Goal: Task Accomplishment & Management: Manage account settings

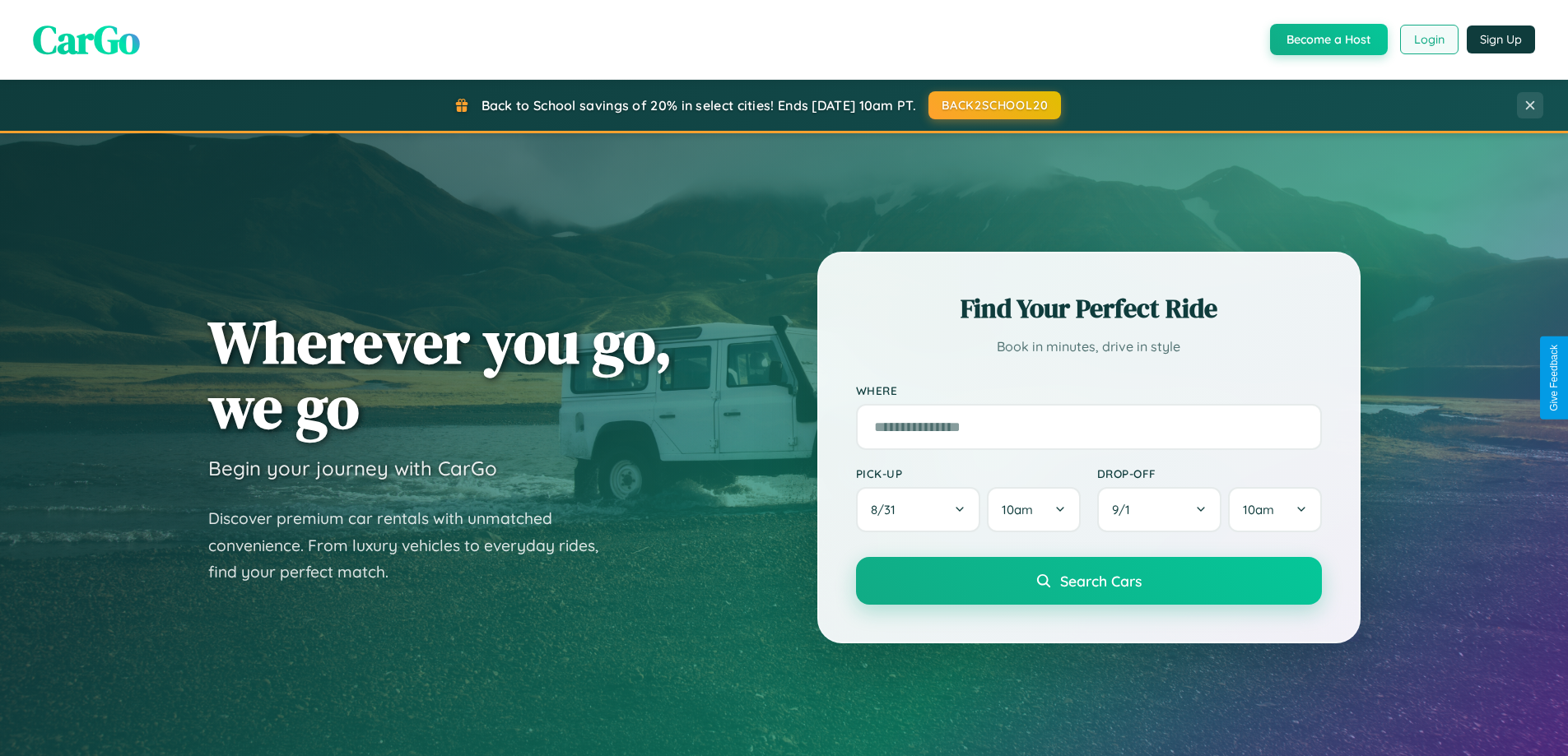
click at [1428, 40] on button "Login" at bounding box center [1429, 40] width 58 height 30
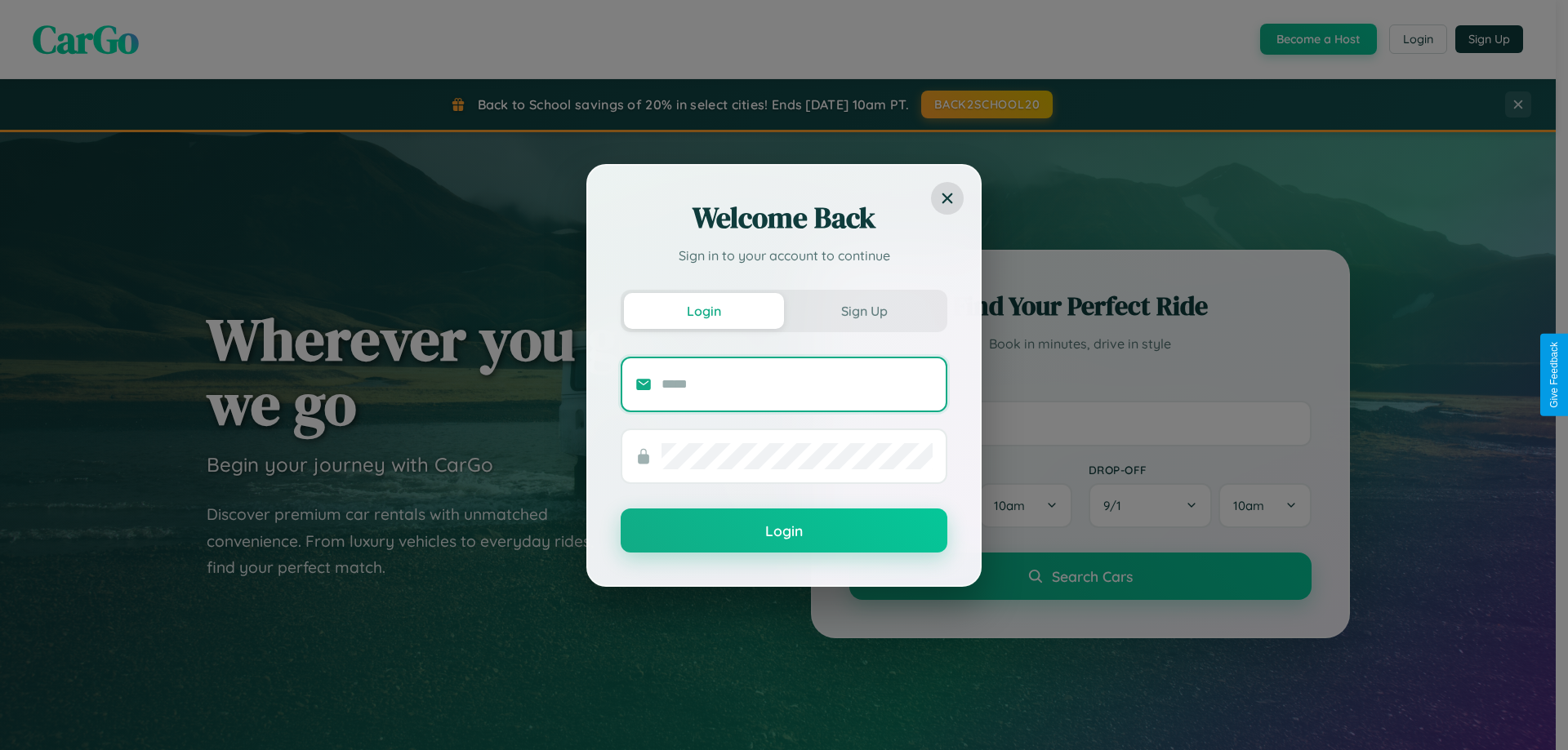
click at [797, 384] on input "text" at bounding box center [797, 385] width 271 height 26
type input "**********"
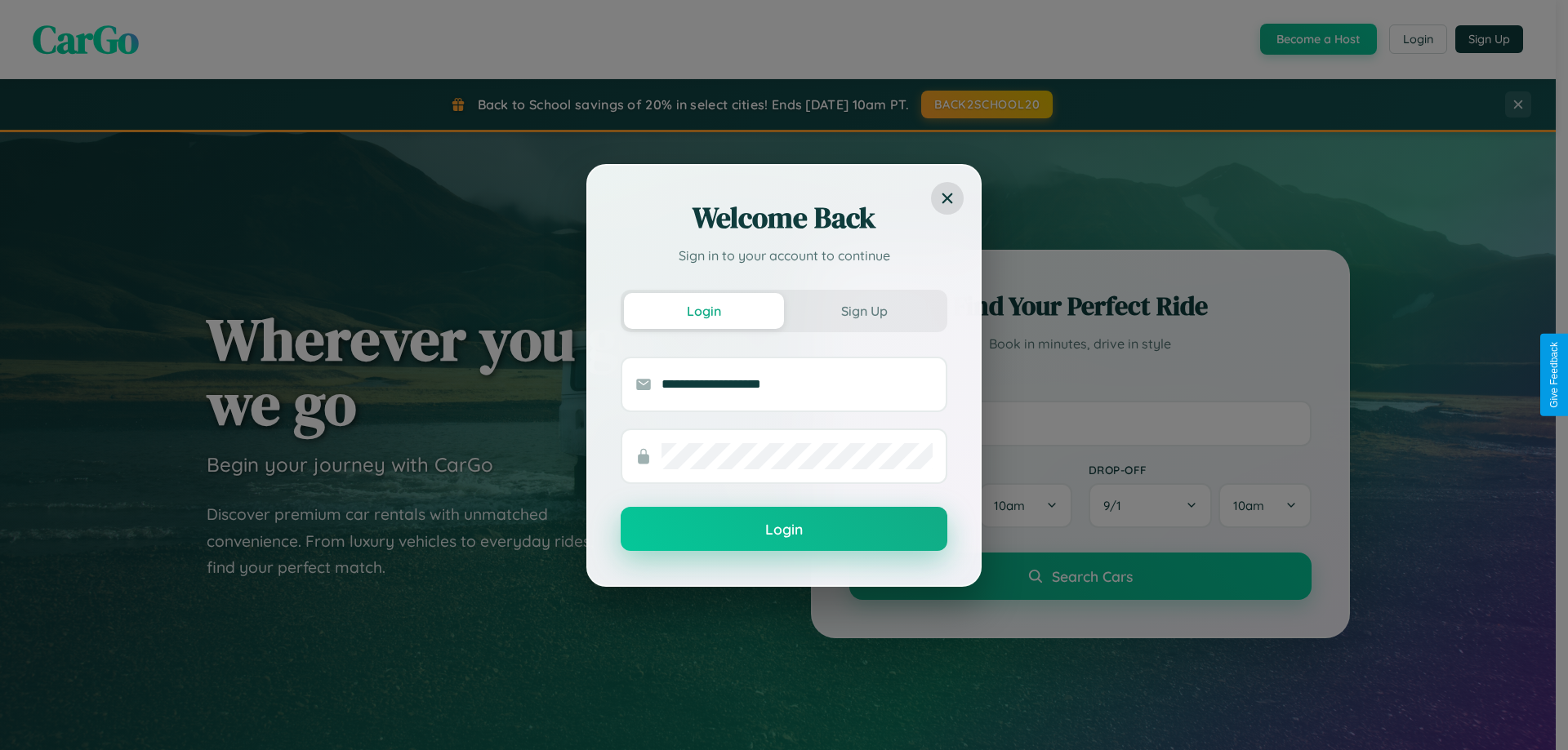
click at [784, 530] on button "Login" at bounding box center [783, 529] width 327 height 44
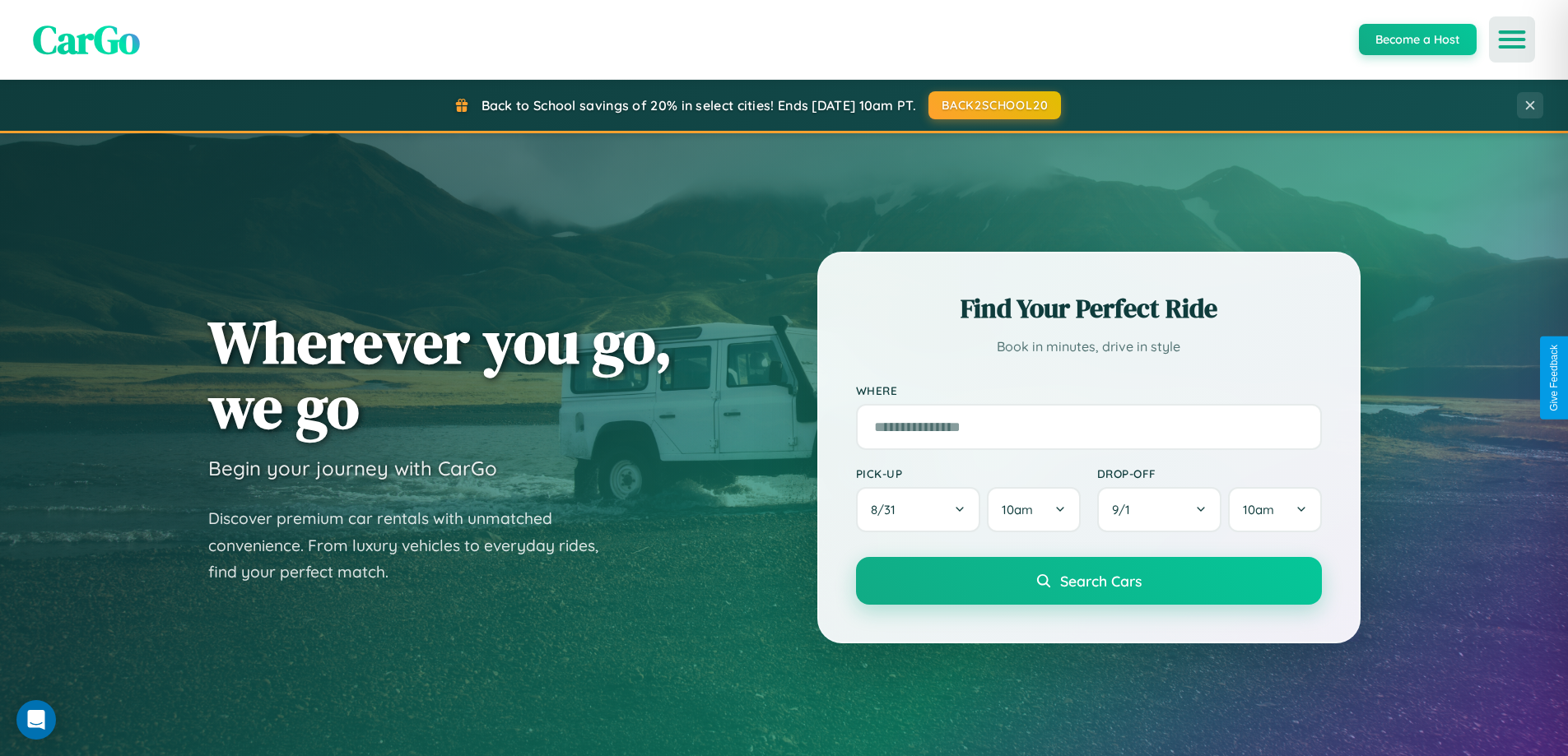
click at [1512, 40] on icon "Open menu" at bounding box center [1512, 40] width 24 height 15
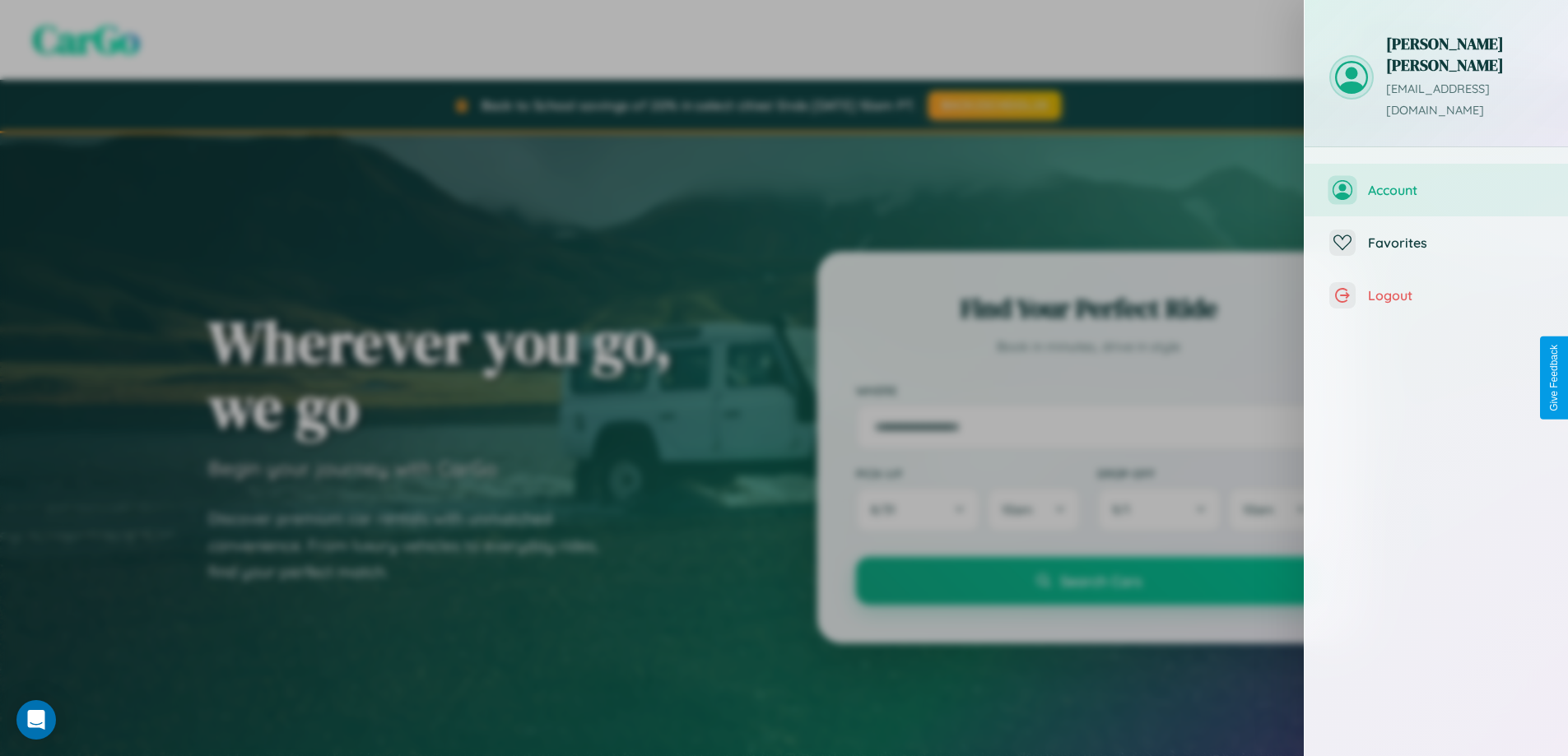
click at [1436, 182] on span "Account" at bounding box center [1455, 190] width 175 height 17
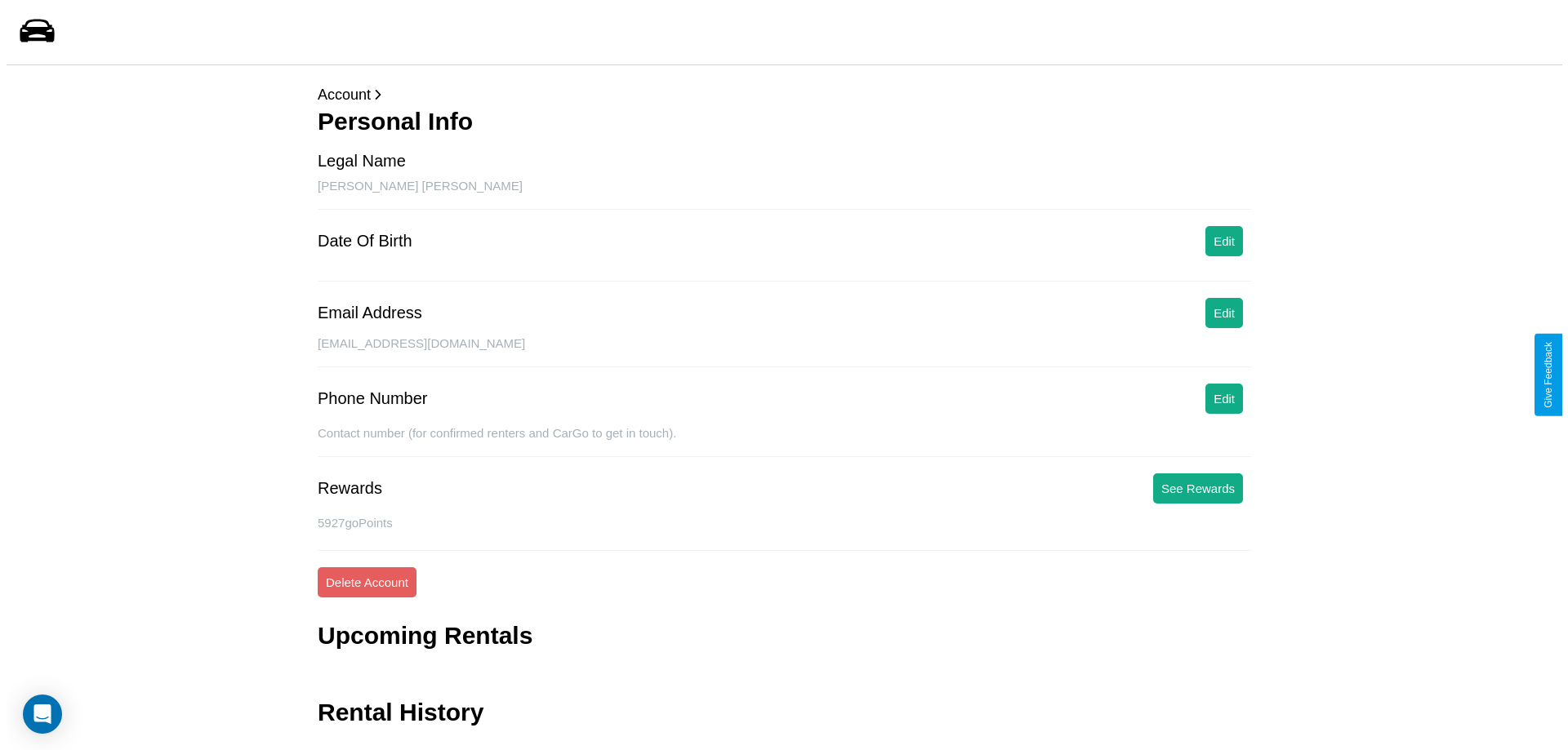
scroll to position [39, 0]
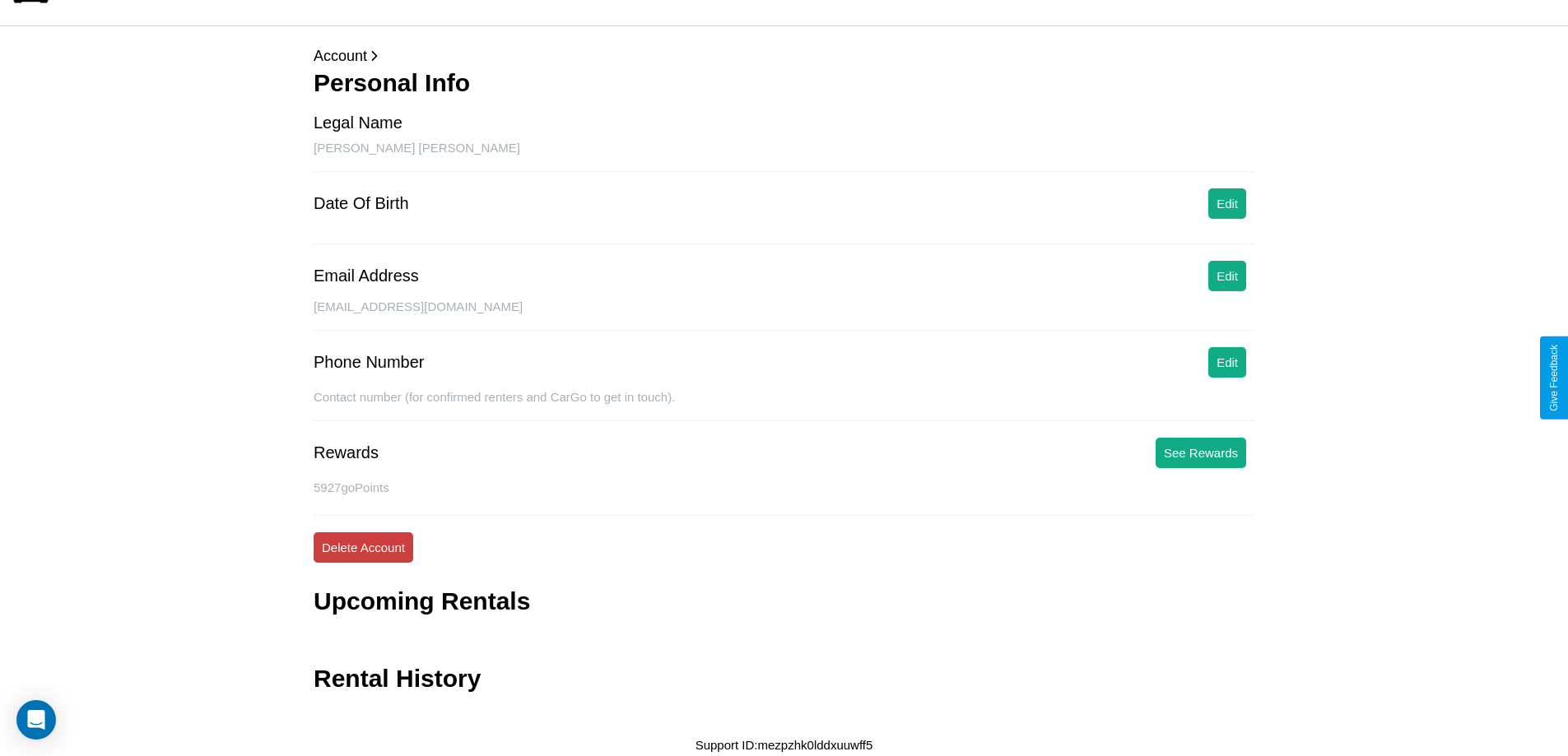
click at [363, 547] on button "Delete Account" at bounding box center [363, 547] width 100 height 31
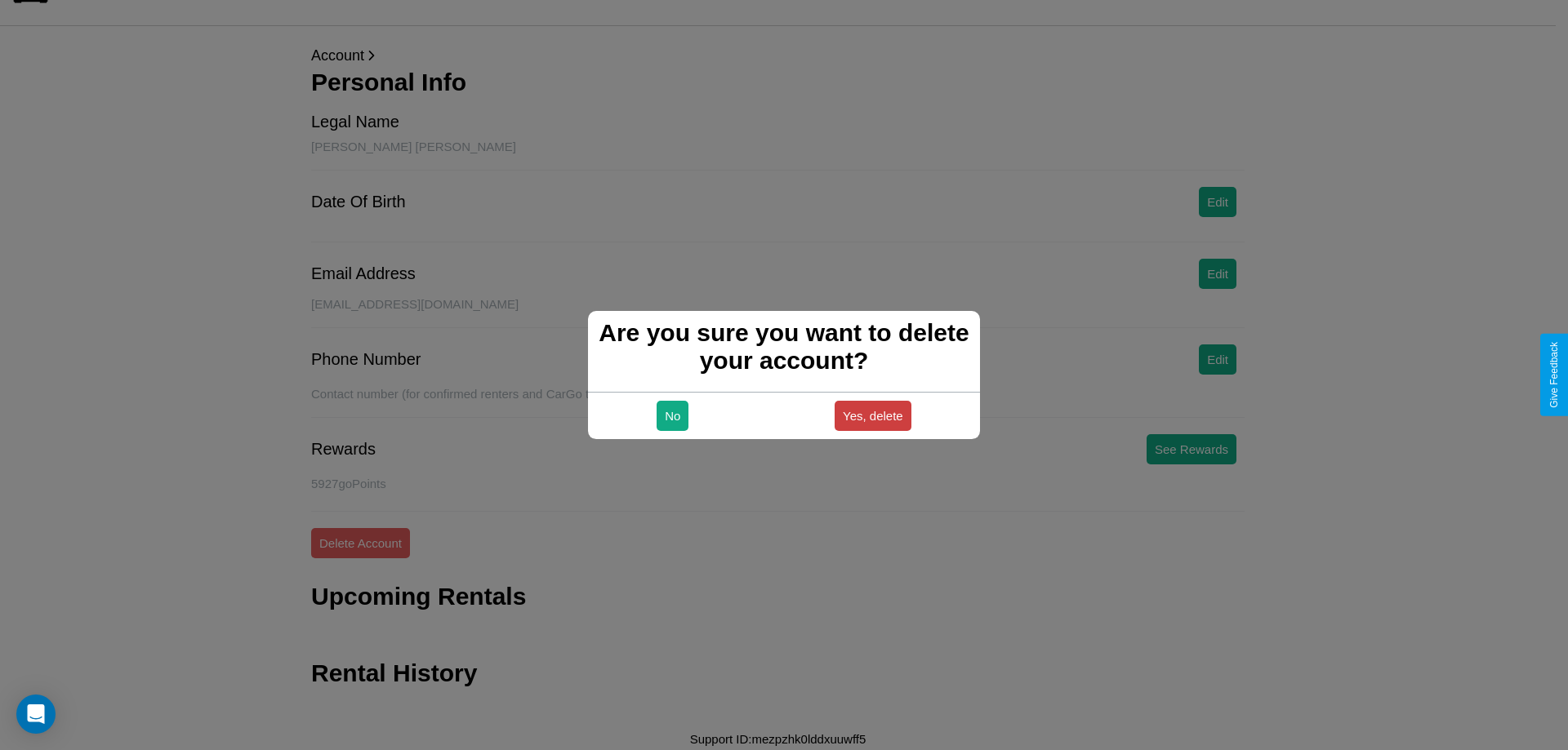
click at [872, 415] on button "Yes, delete" at bounding box center [872, 415] width 77 height 30
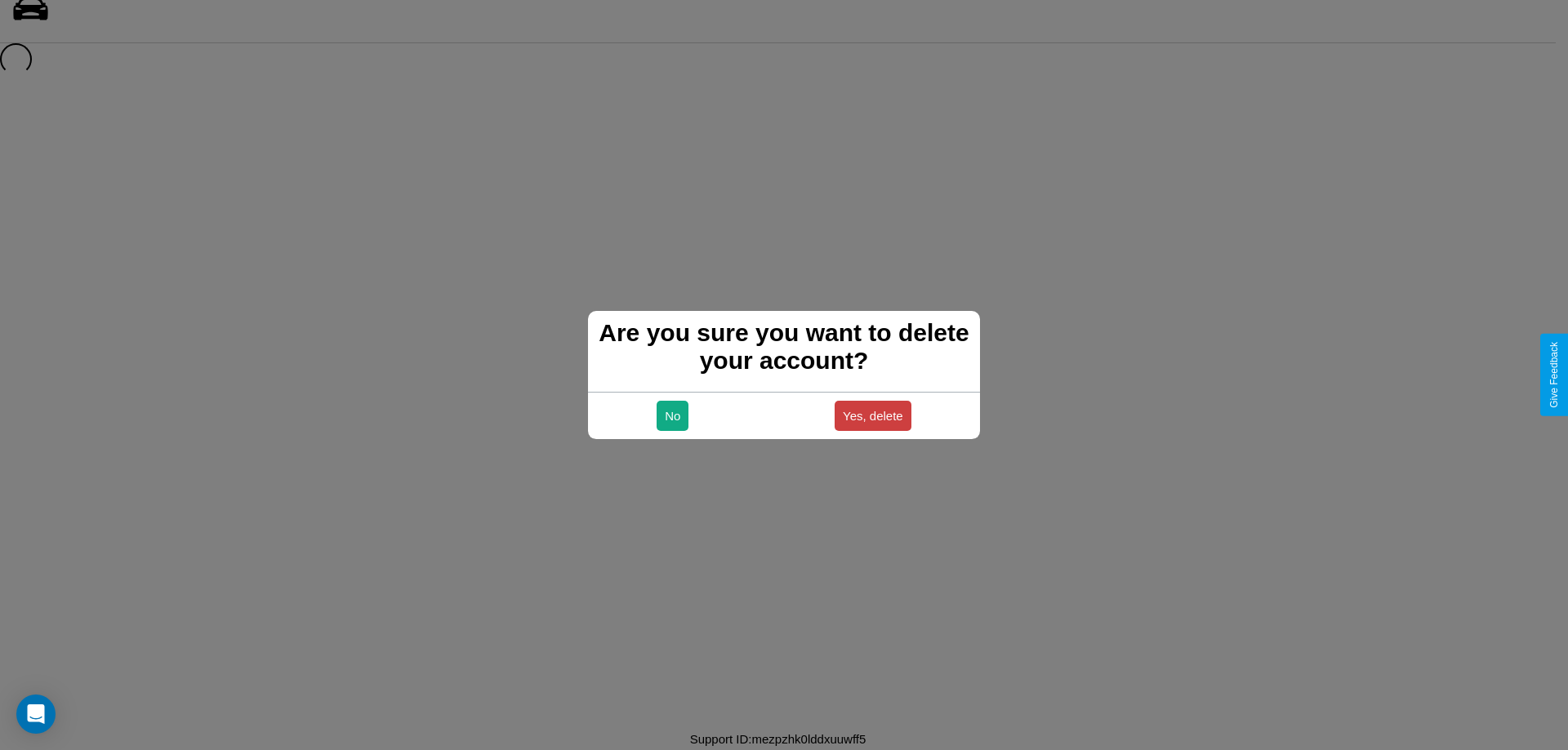
scroll to position [22, 0]
